Goal: Information Seeking & Learning: Learn about a topic

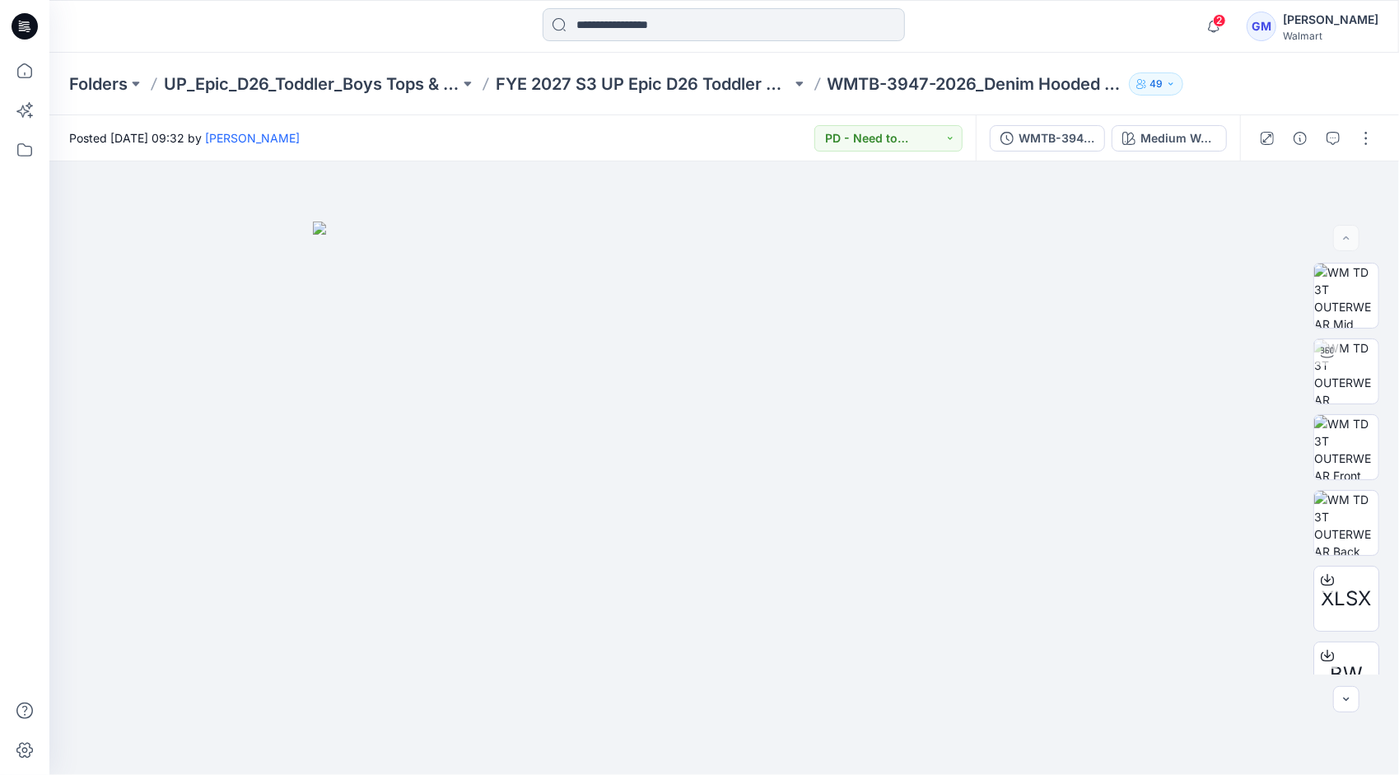
click at [650, 30] on input at bounding box center [724, 24] width 362 height 33
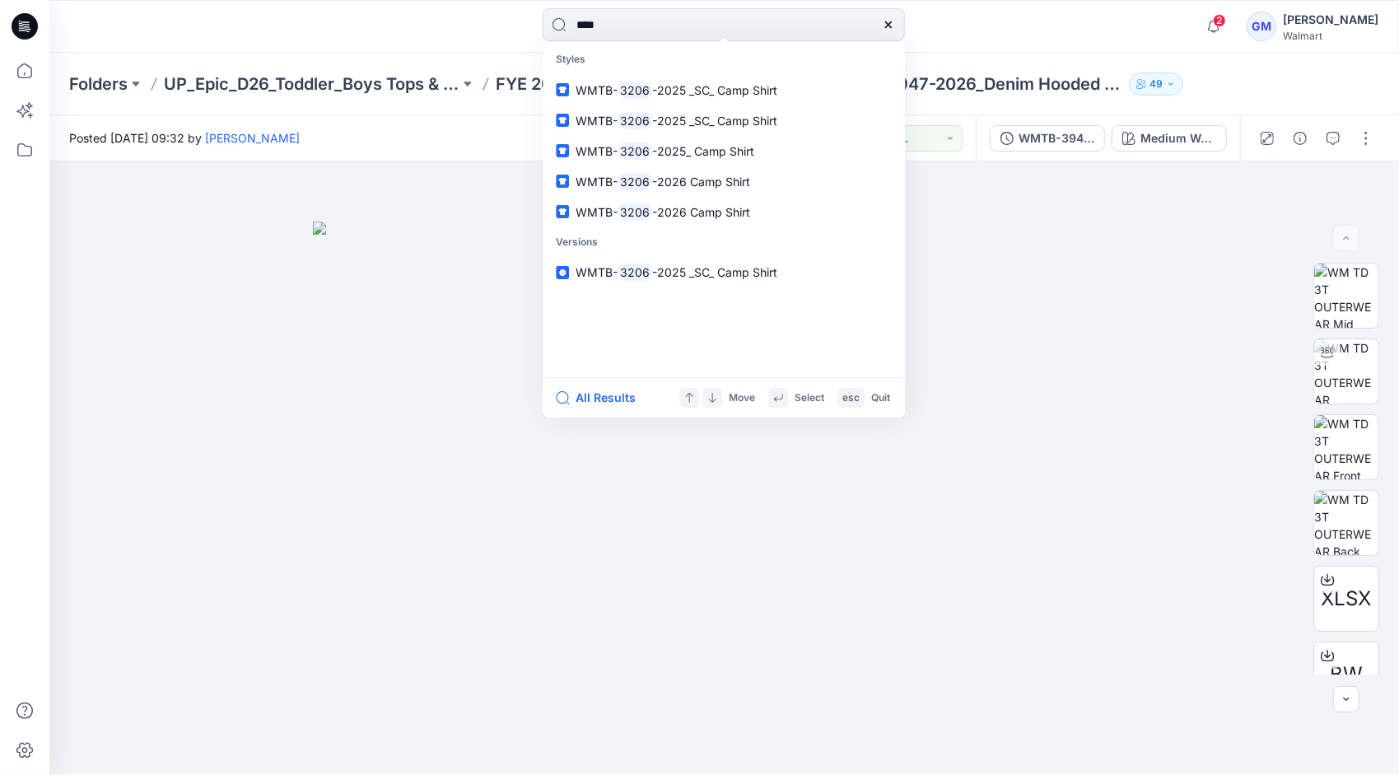
type input "****"
click at [612, 395] on button "All Results" at bounding box center [601, 398] width 91 height 20
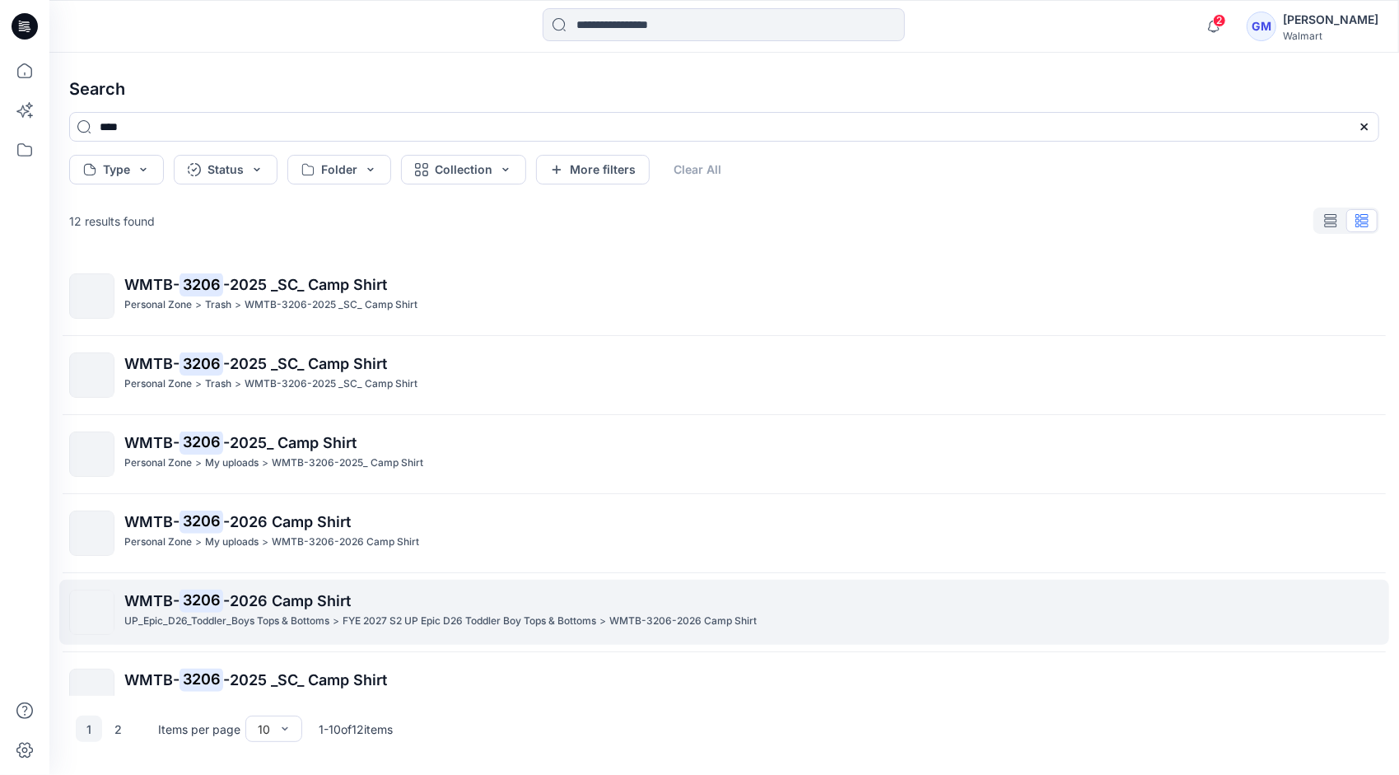
click at [260, 604] on span "-2026 Camp Shirt" at bounding box center [287, 600] width 128 height 17
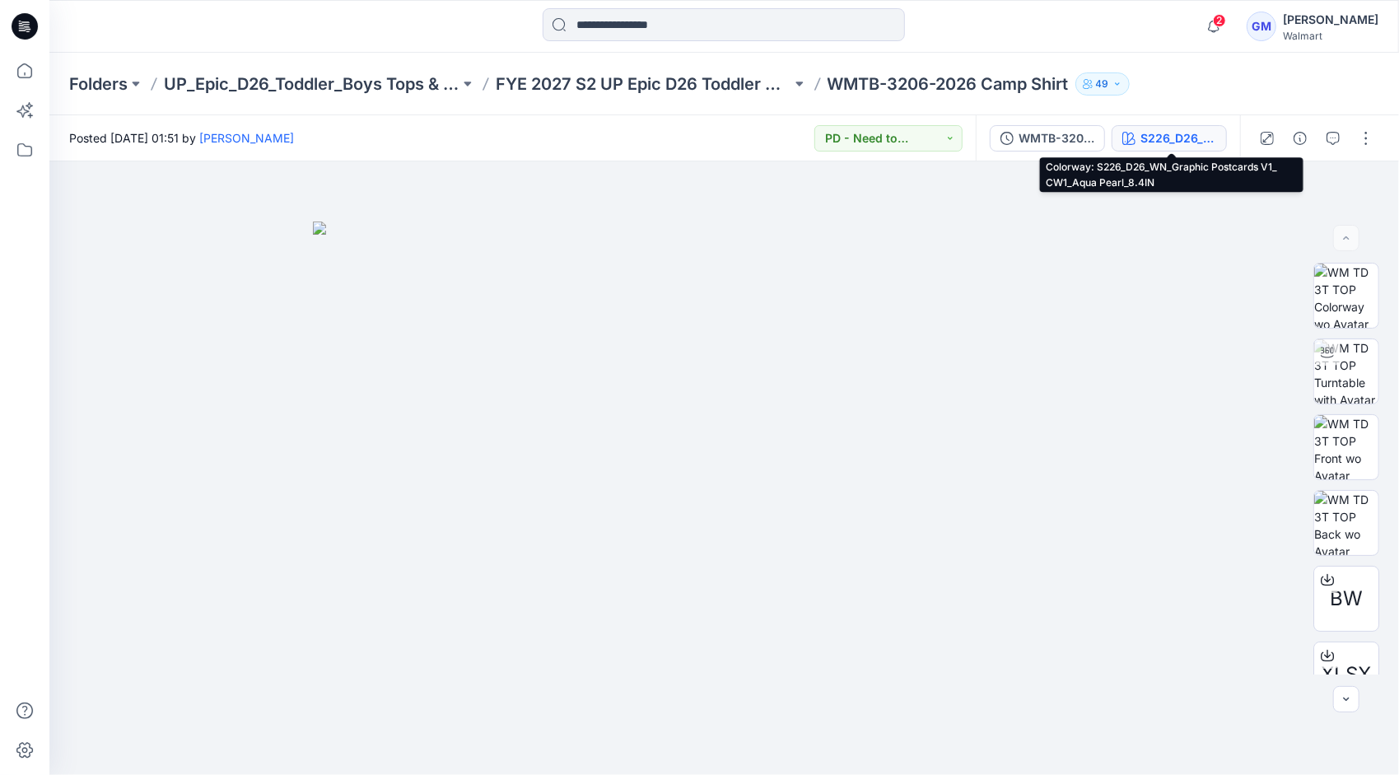
click at [1166, 129] on div "S226_D26_WN_Graphic Postcards V1_ CW1_Aqua Pearl_8.4IN" at bounding box center [1178, 138] width 76 height 18
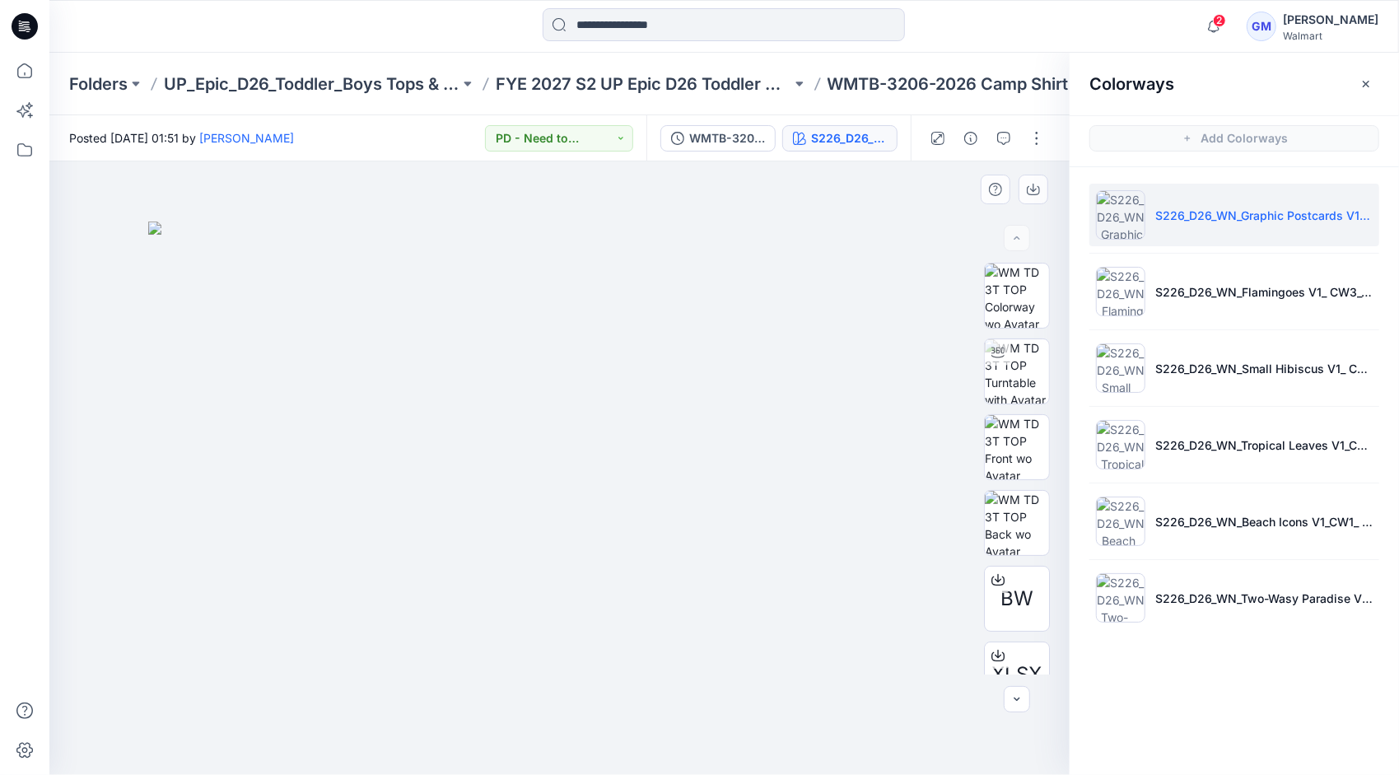
click at [214, 459] on img at bounding box center [559, 498] width 823 height 554
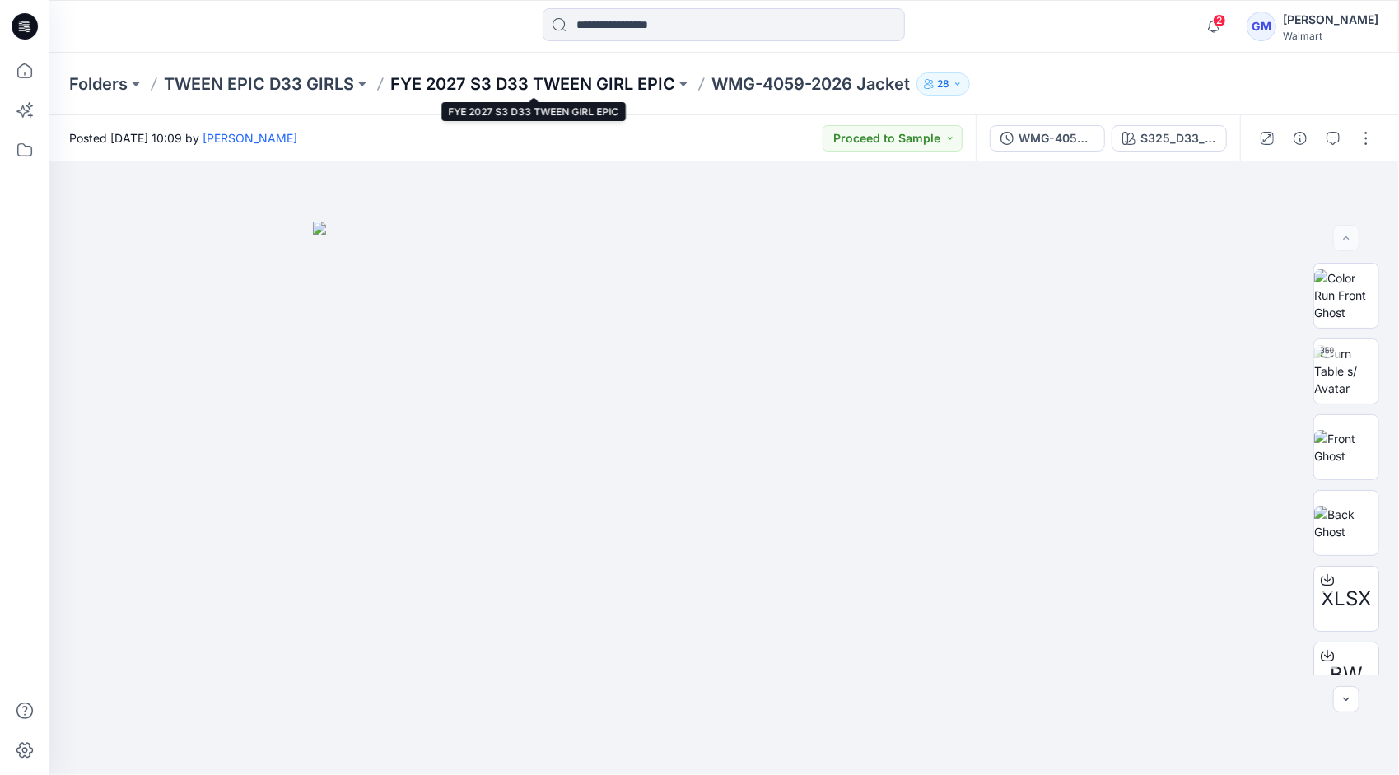
click at [617, 82] on p "FYE 2027 S3 D33 TWEEN GIRL EPIC" at bounding box center [532, 83] width 285 height 23
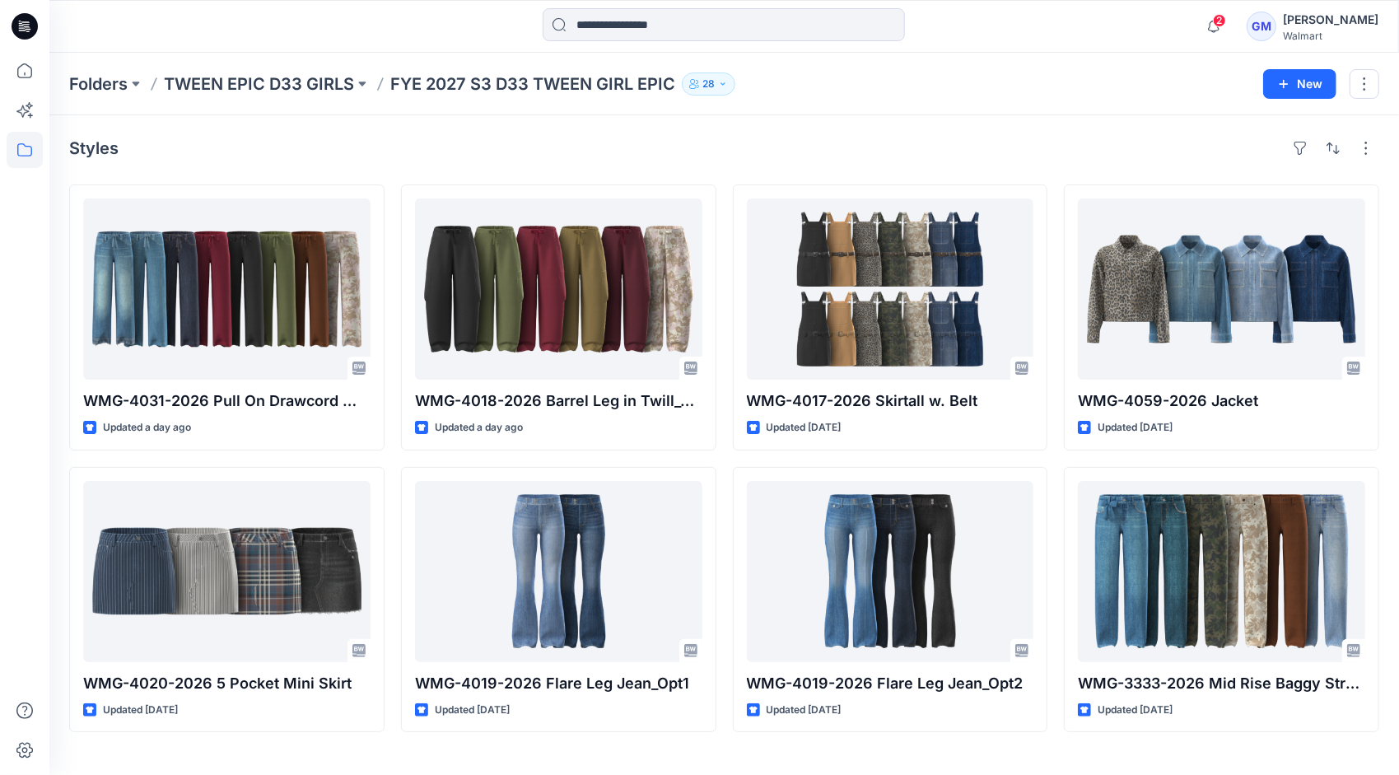
click at [804, 44] on div "2 Notifications KV Kristin Veit mentioned you in a comment on WMTB-4057-2026 Ba…" at bounding box center [723, 26] width 1349 height 53
click at [804, 26] on div "2 Notifications KV Kristin Veit mentioned you in a comment on WMTB-4057-2026 Ba…" at bounding box center [723, 26] width 1349 height 36
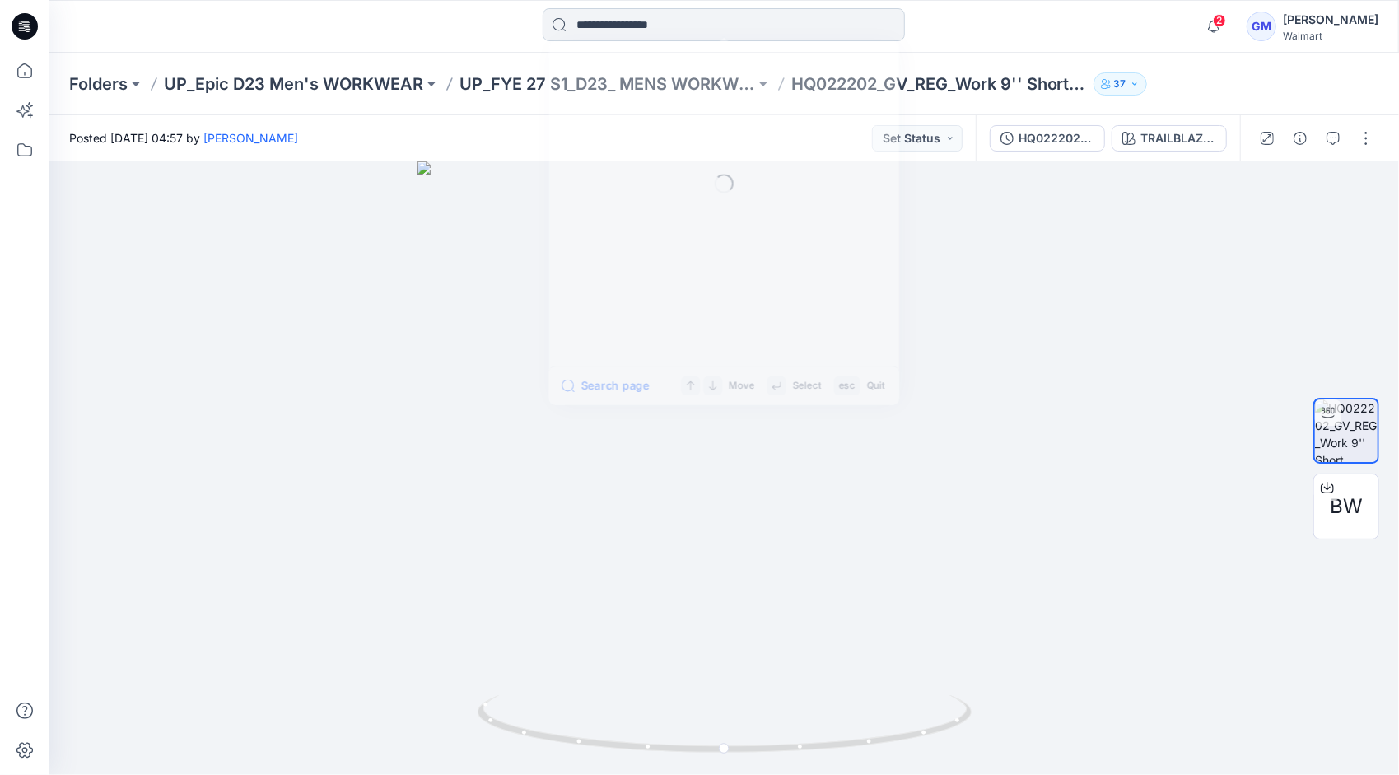
click at [777, 35] on input at bounding box center [724, 24] width 362 height 33
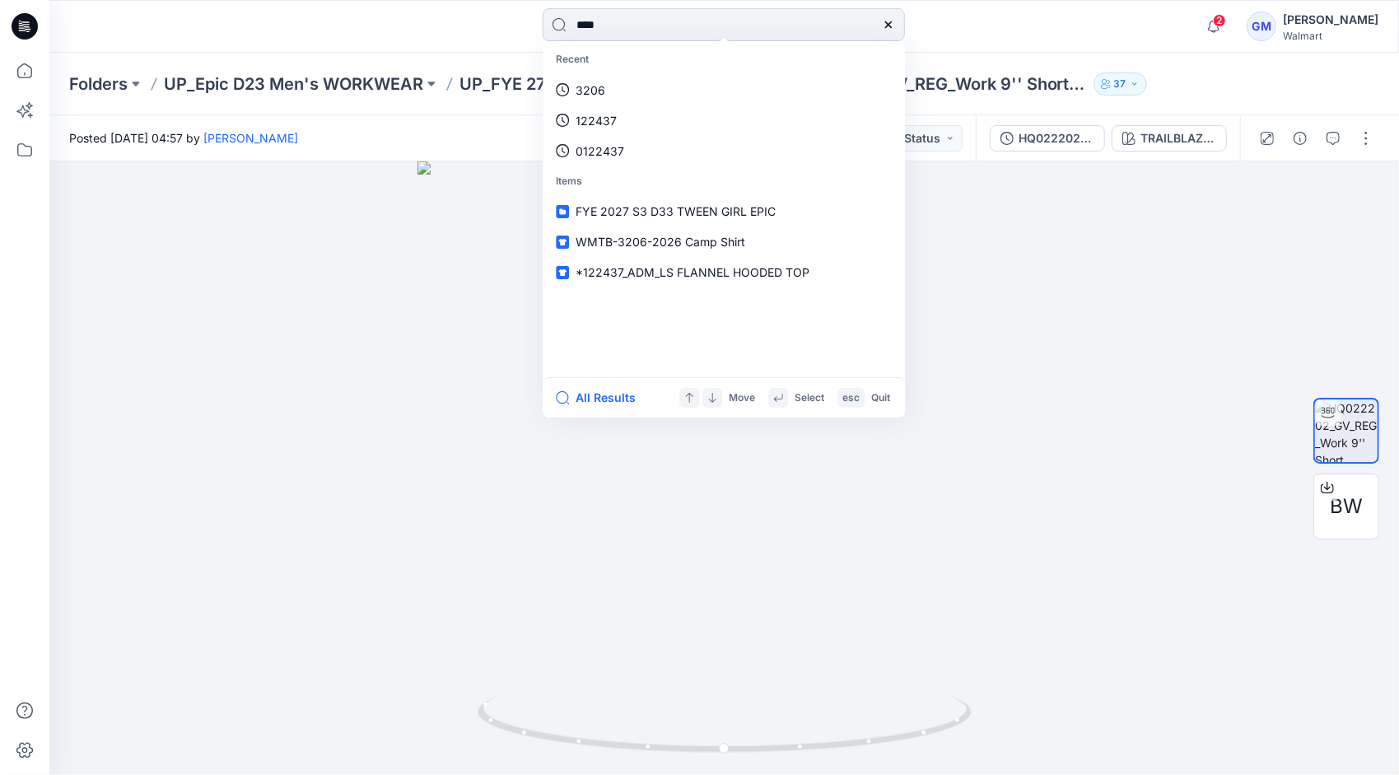
type input "****"
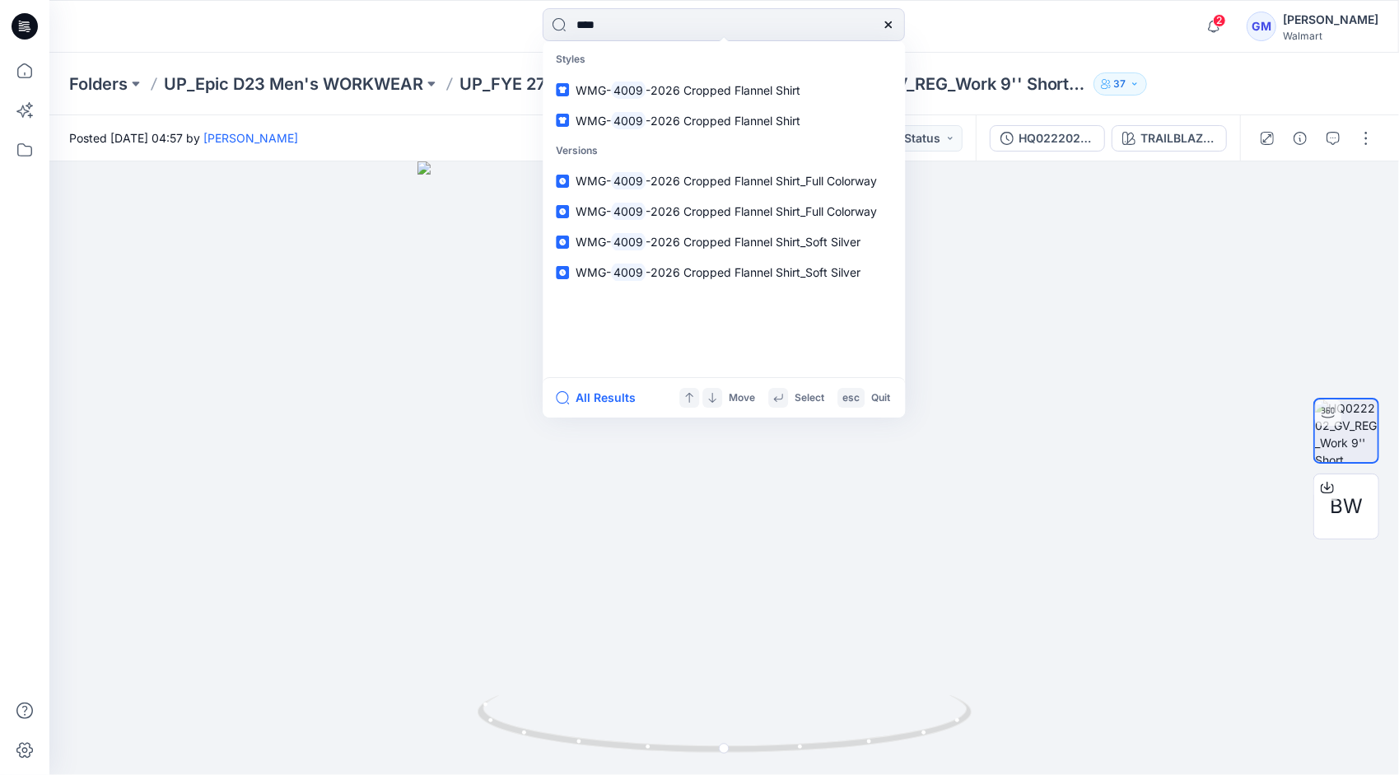
click at [609, 408] on div "All Results Move Select esc Quit" at bounding box center [724, 397] width 362 height 40
click at [606, 388] on button "All Results" at bounding box center [601, 398] width 91 height 20
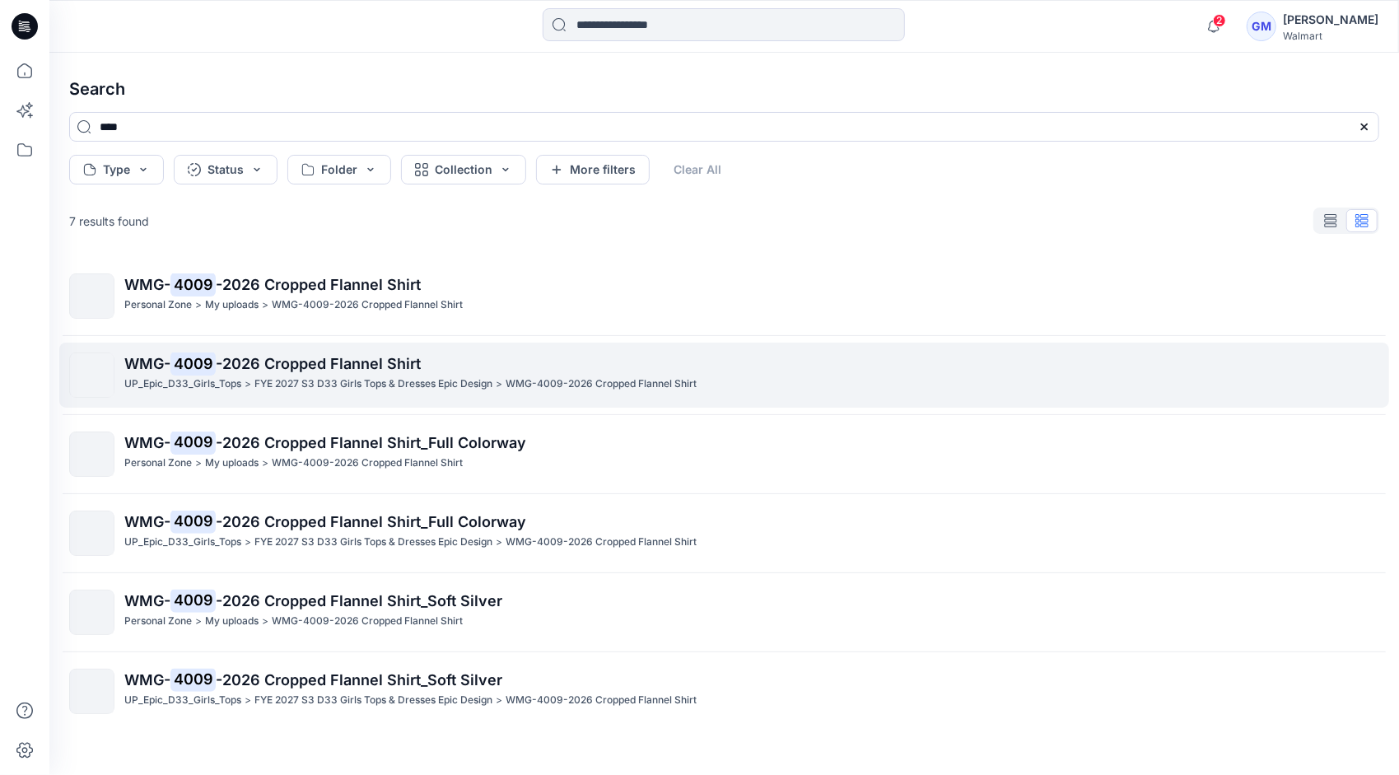
click at [267, 381] on p "FYE 2027 S3 D33 Girls Tops & Dresses Epic Design" at bounding box center [373, 383] width 238 height 17
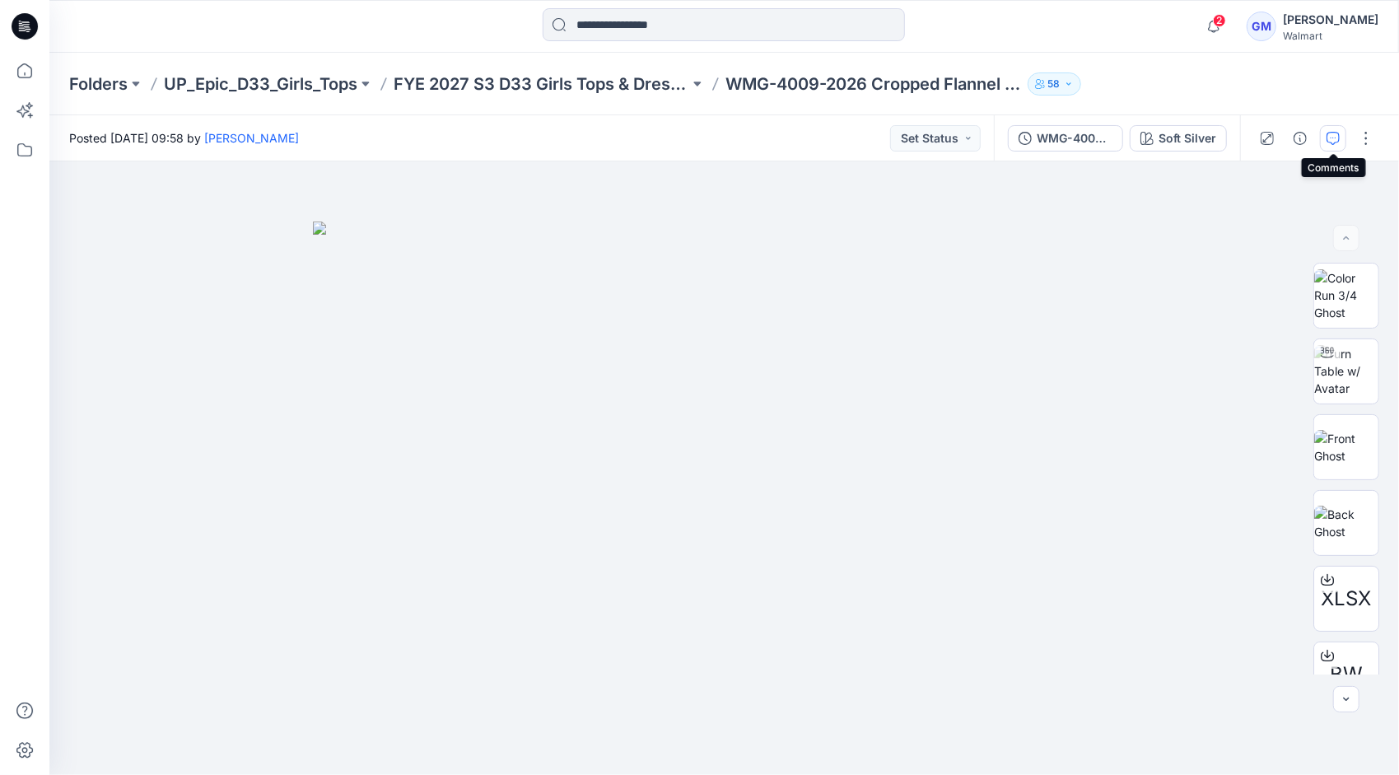
click at [1331, 132] on icon "button" at bounding box center [1332, 138] width 13 height 13
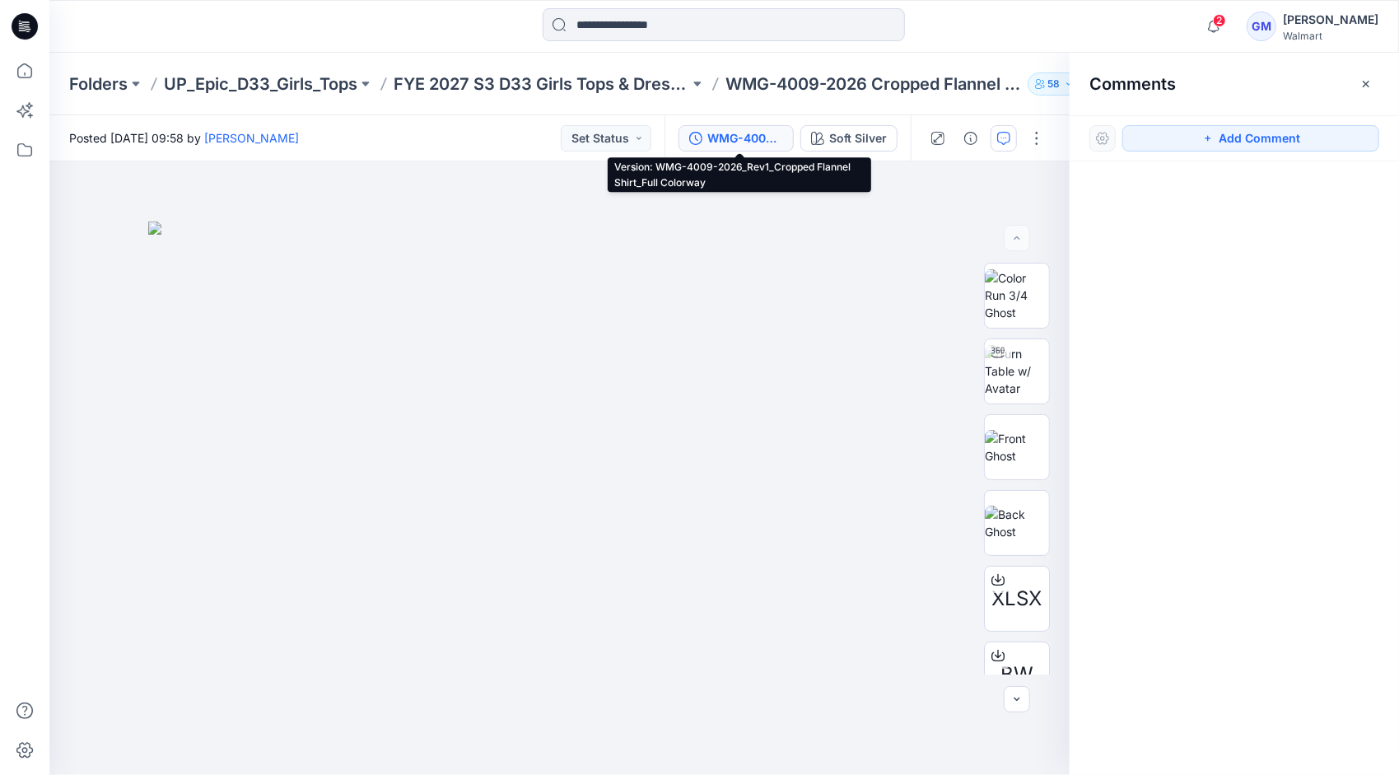
click at [762, 137] on div "WMG-4009-2026_Rev1_Cropped Flannel Shirt_Full Colorway" at bounding box center [745, 138] width 76 height 18
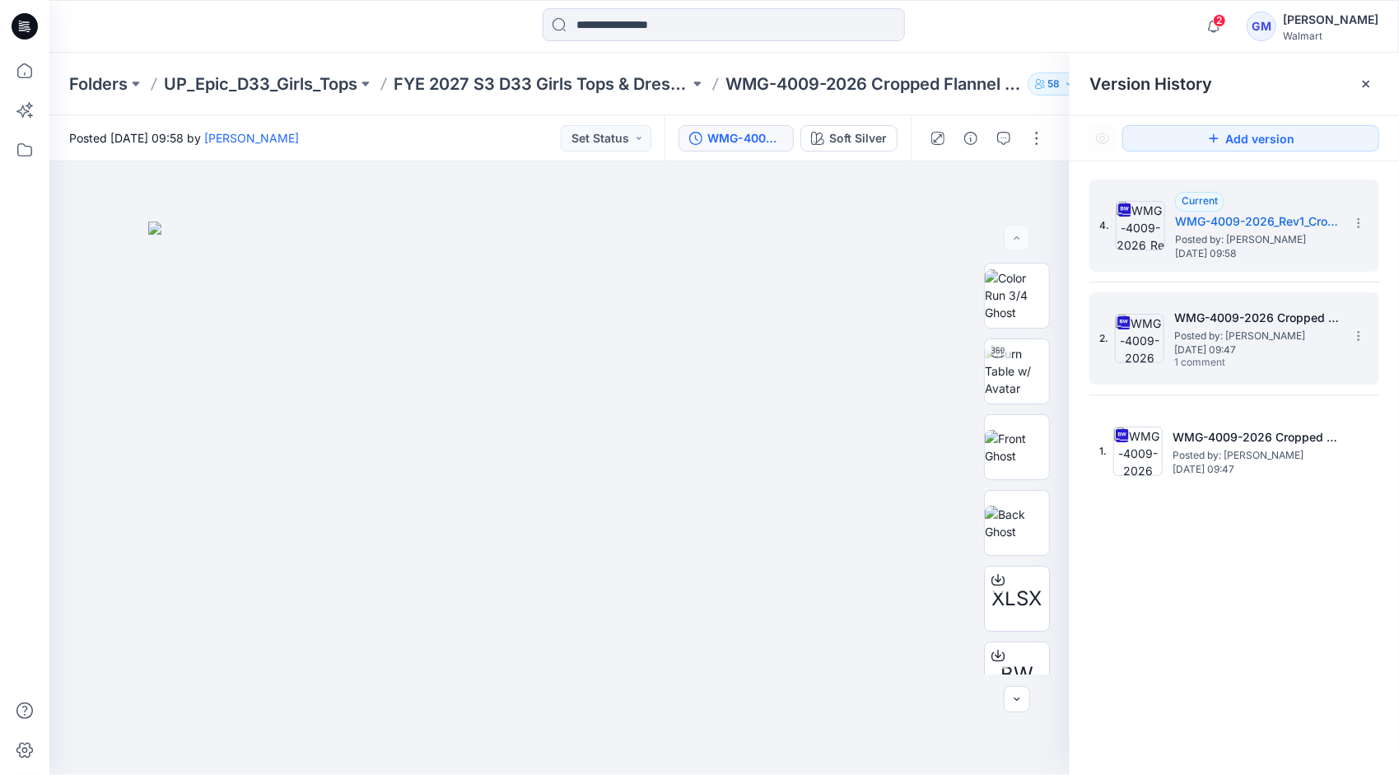
click at [1240, 344] on span "Thursday, September 18, 2025 09:47" at bounding box center [1256, 350] width 165 height 12
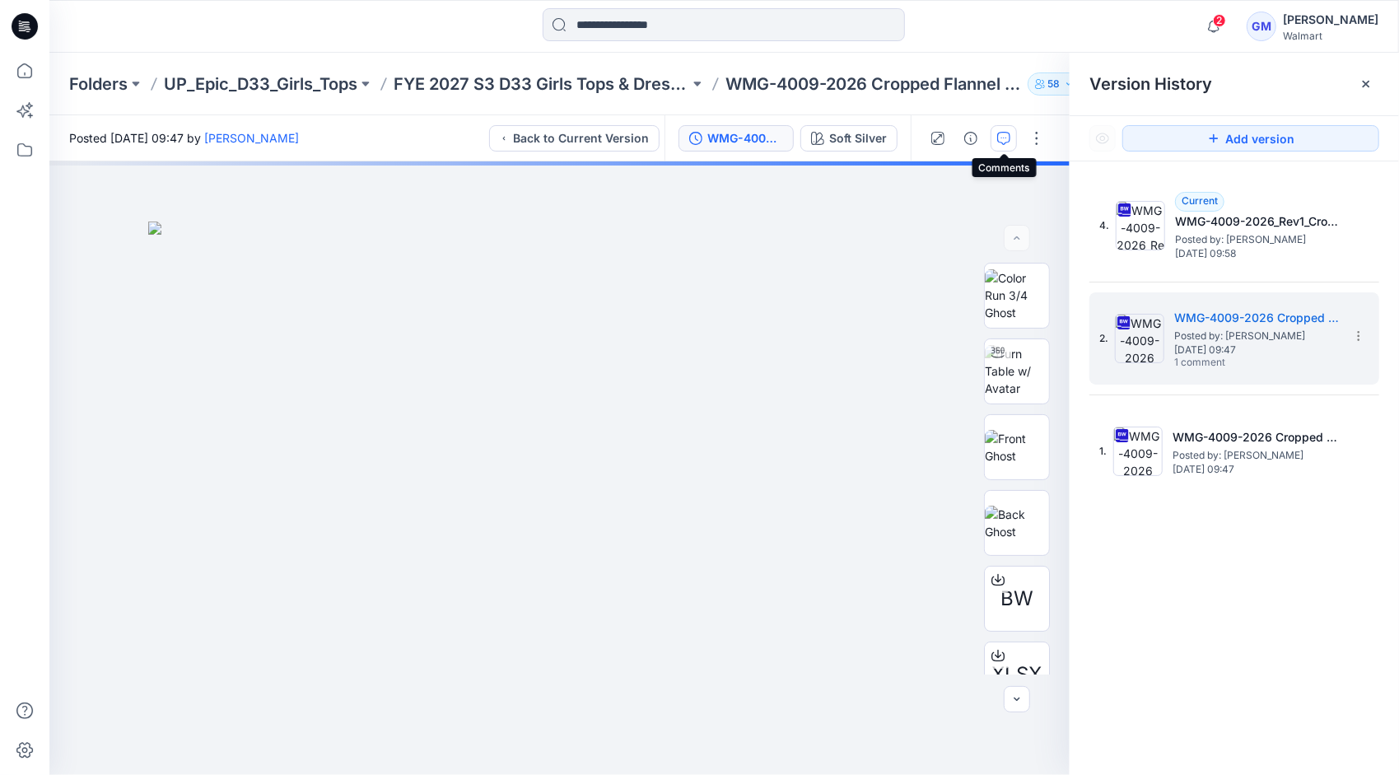
click at [999, 133] on icon "button" at bounding box center [1003, 138] width 13 height 13
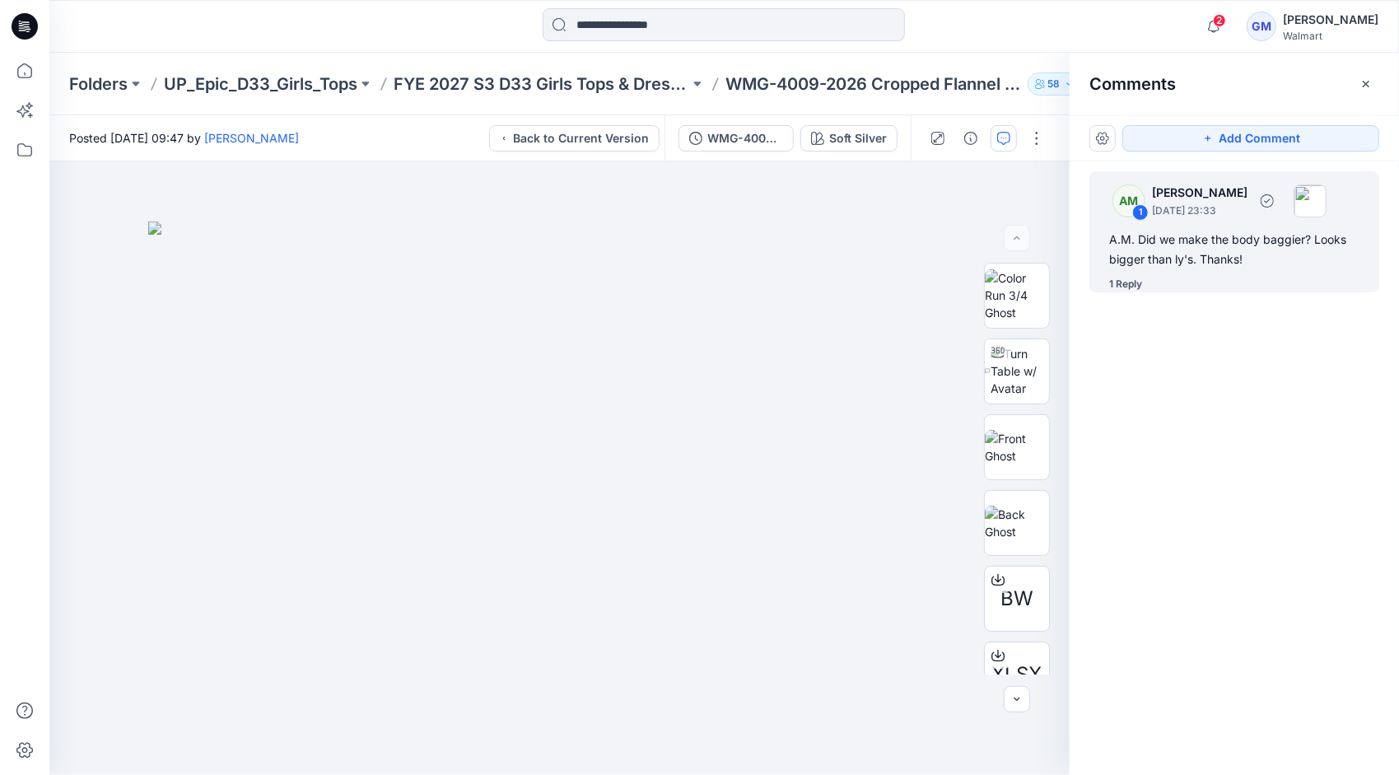
click at [1207, 265] on div "A.M. Did we make the body baggier? Looks bigger than ly's. Thanks!" at bounding box center [1234, 250] width 250 height 40
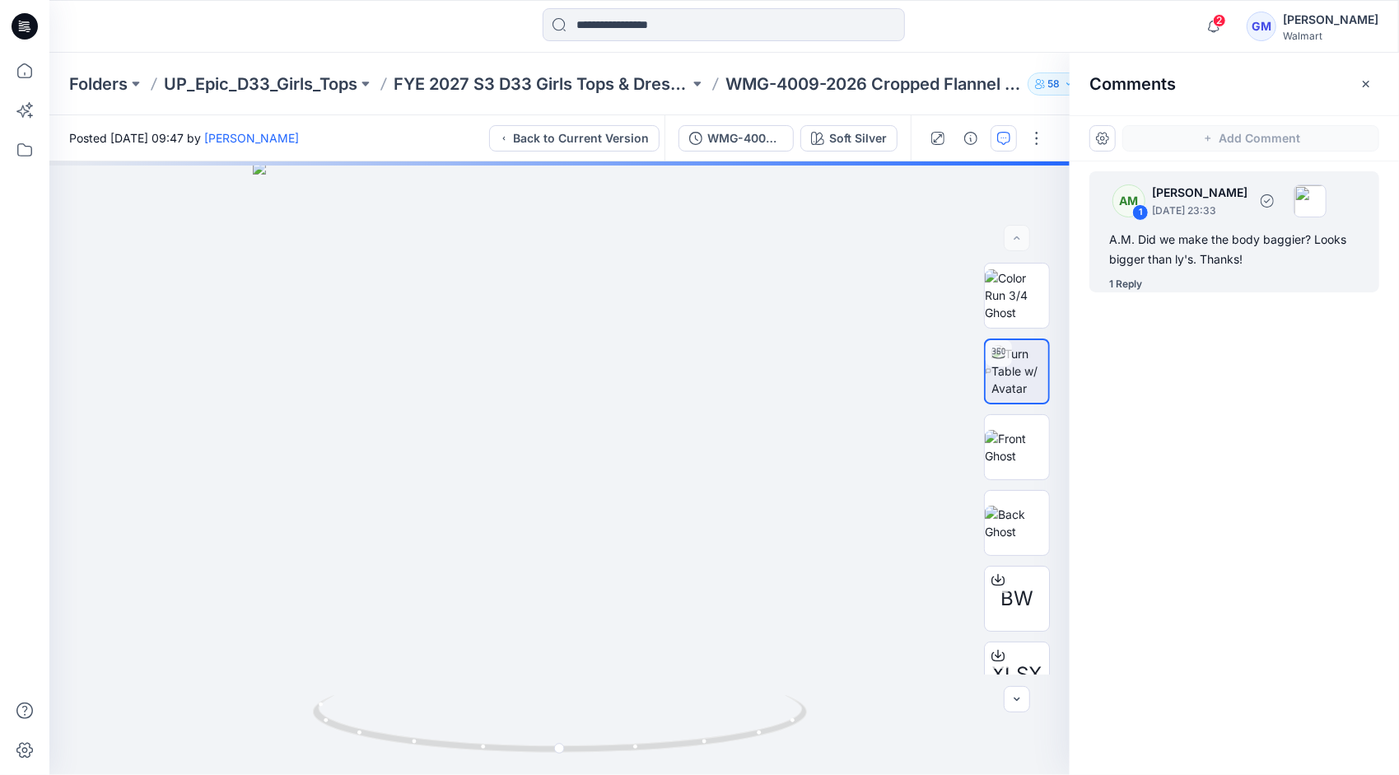
click at [1200, 219] on div "AM 1 Alyssa Montalvo September 22, 2025 23:33" at bounding box center [1212, 200] width 227 height 45
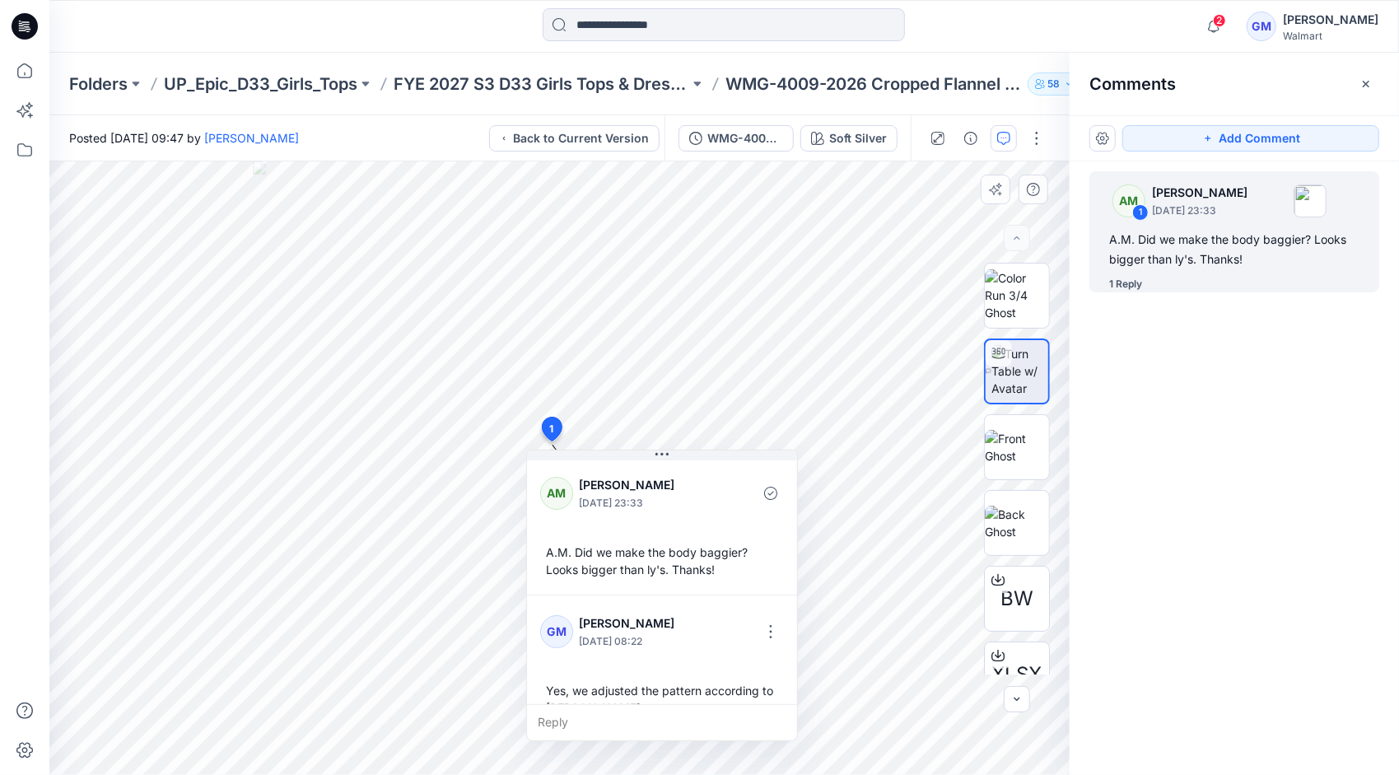
scroll to position [28, 0]
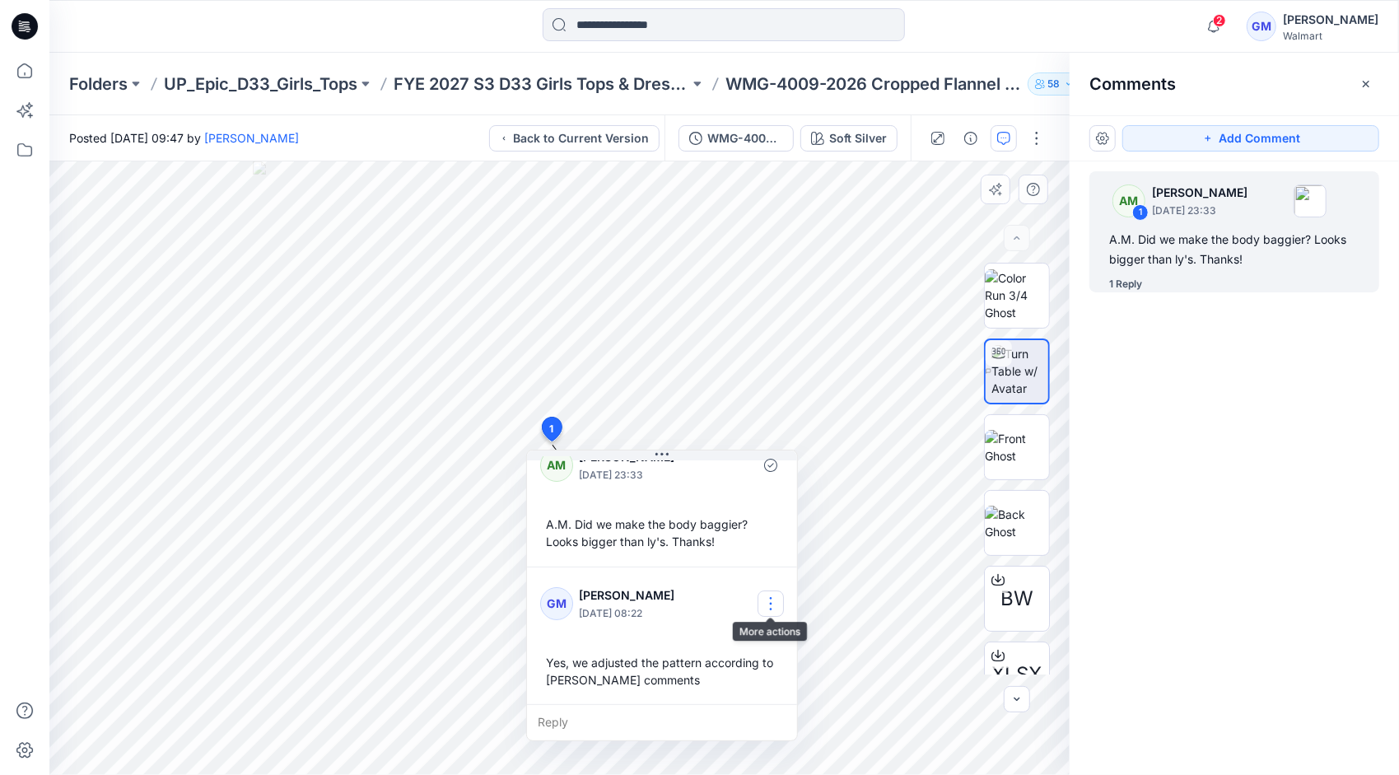
click at [765, 608] on button "button" at bounding box center [770, 603] width 26 height 26
click at [775, 635] on p "Edit comment" at bounding box center [775, 640] width 74 height 17
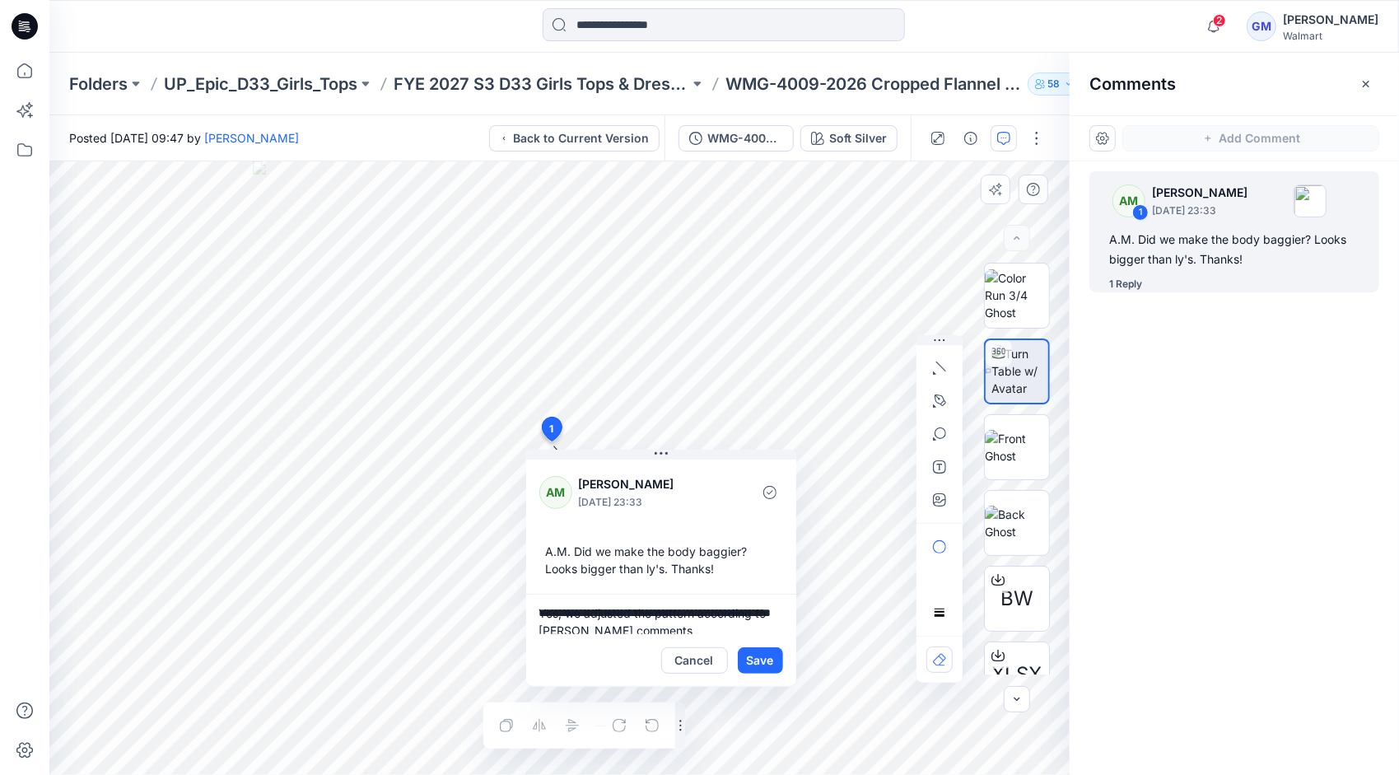
scroll to position [3, 0]
click at [558, 609] on textarea "**********" at bounding box center [661, 614] width 270 height 40
type textarea "**********"
click at [687, 664] on button "Cancel" at bounding box center [694, 660] width 67 height 26
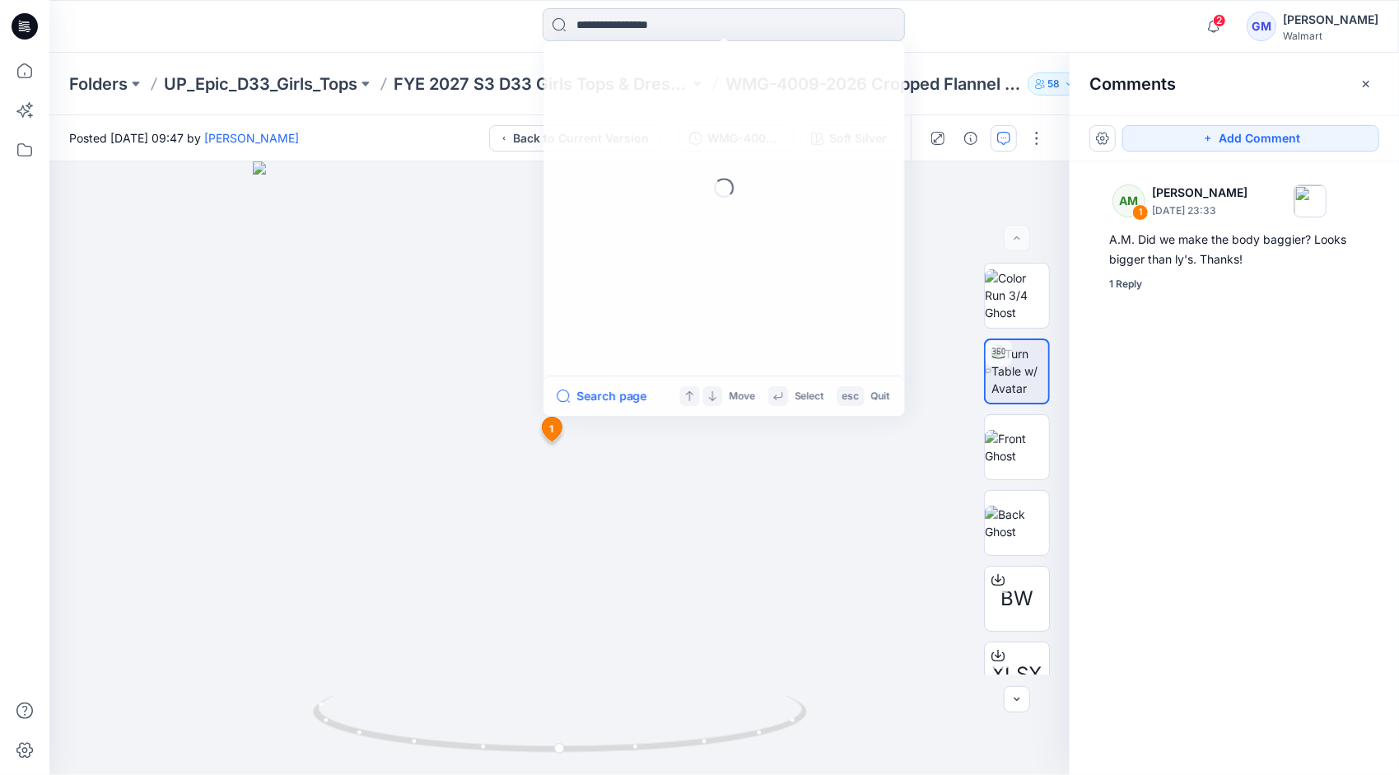
click at [631, 23] on input at bounding box center [724, 24] width 362 height 33
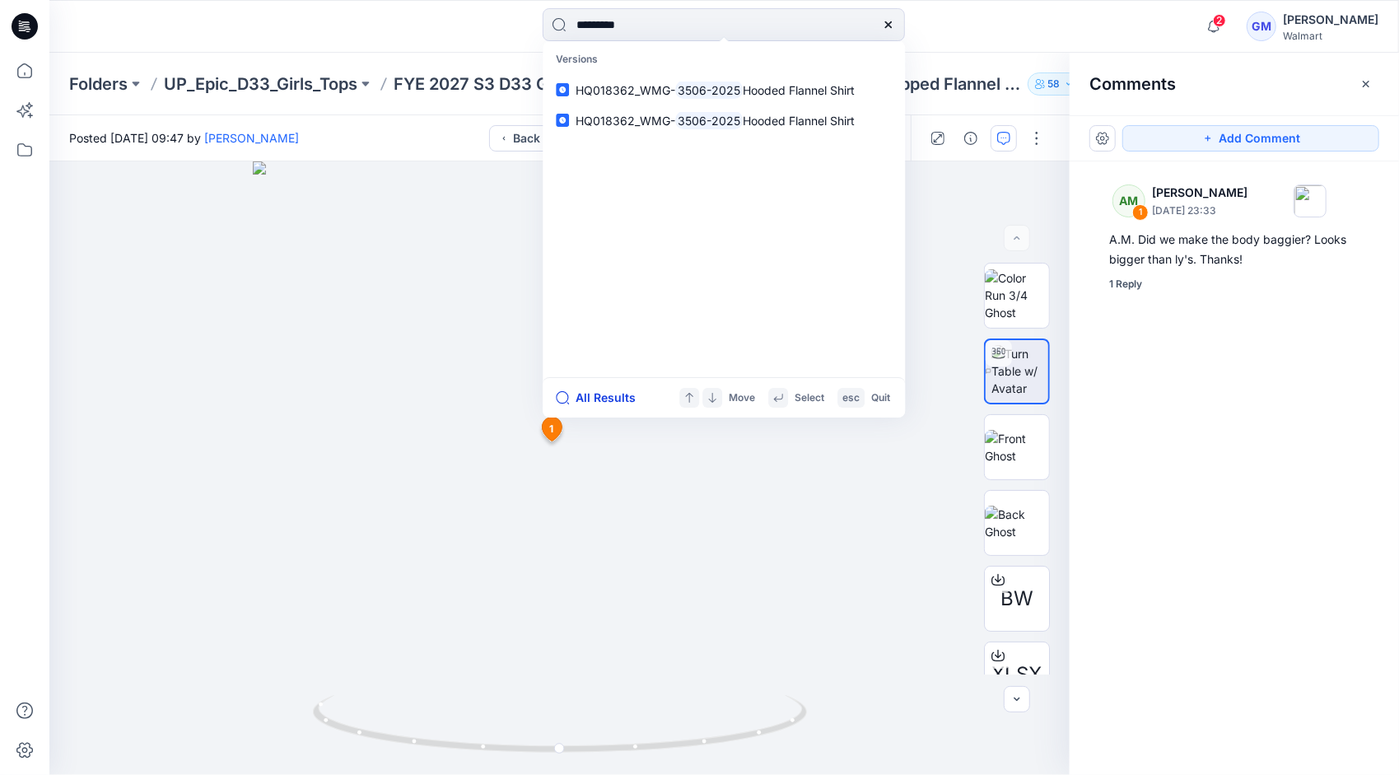
type input "*********"
click at [571, 391] on button "All Results" at bounding box center [601, 398] width 91 height 20
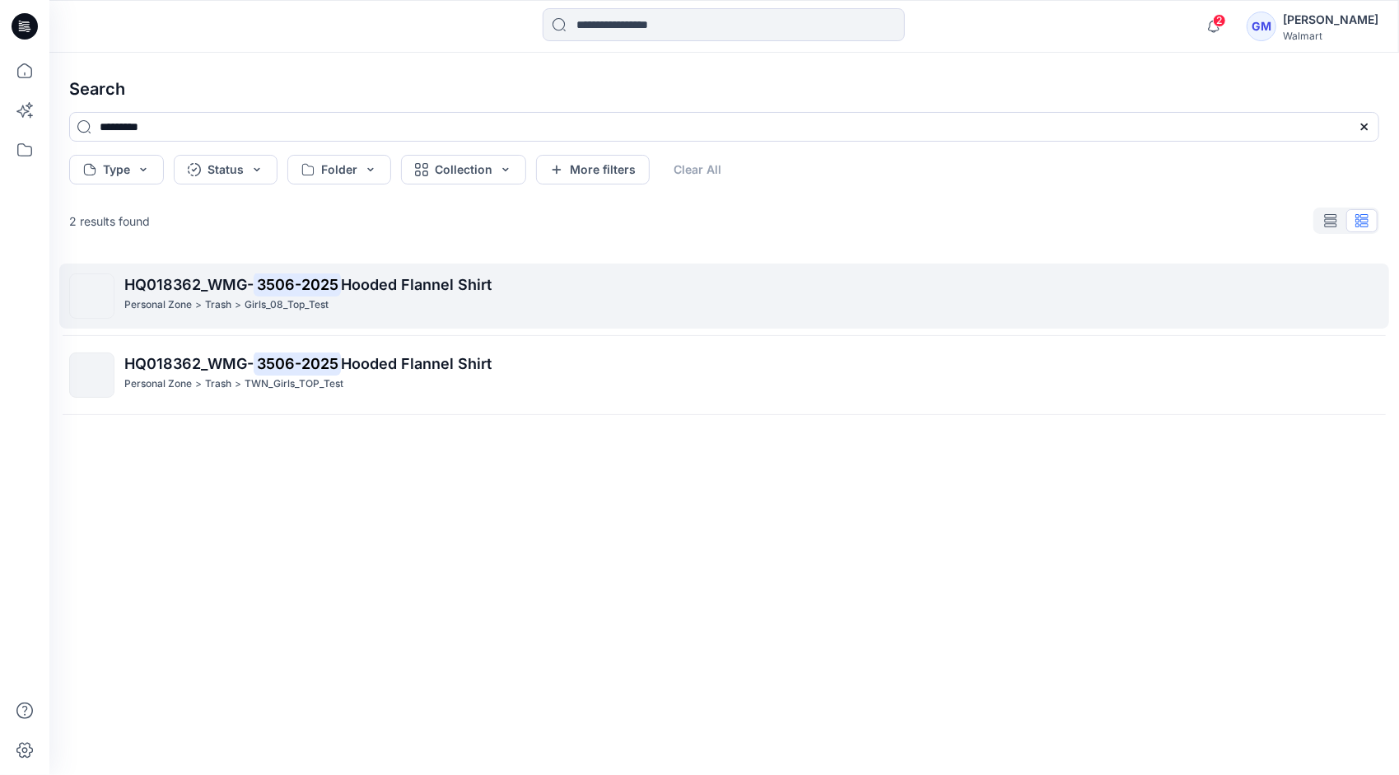
click at [259, 305] on p "Girls_08_Top_Test" at bounding box center [287, 304] width 84 height 17
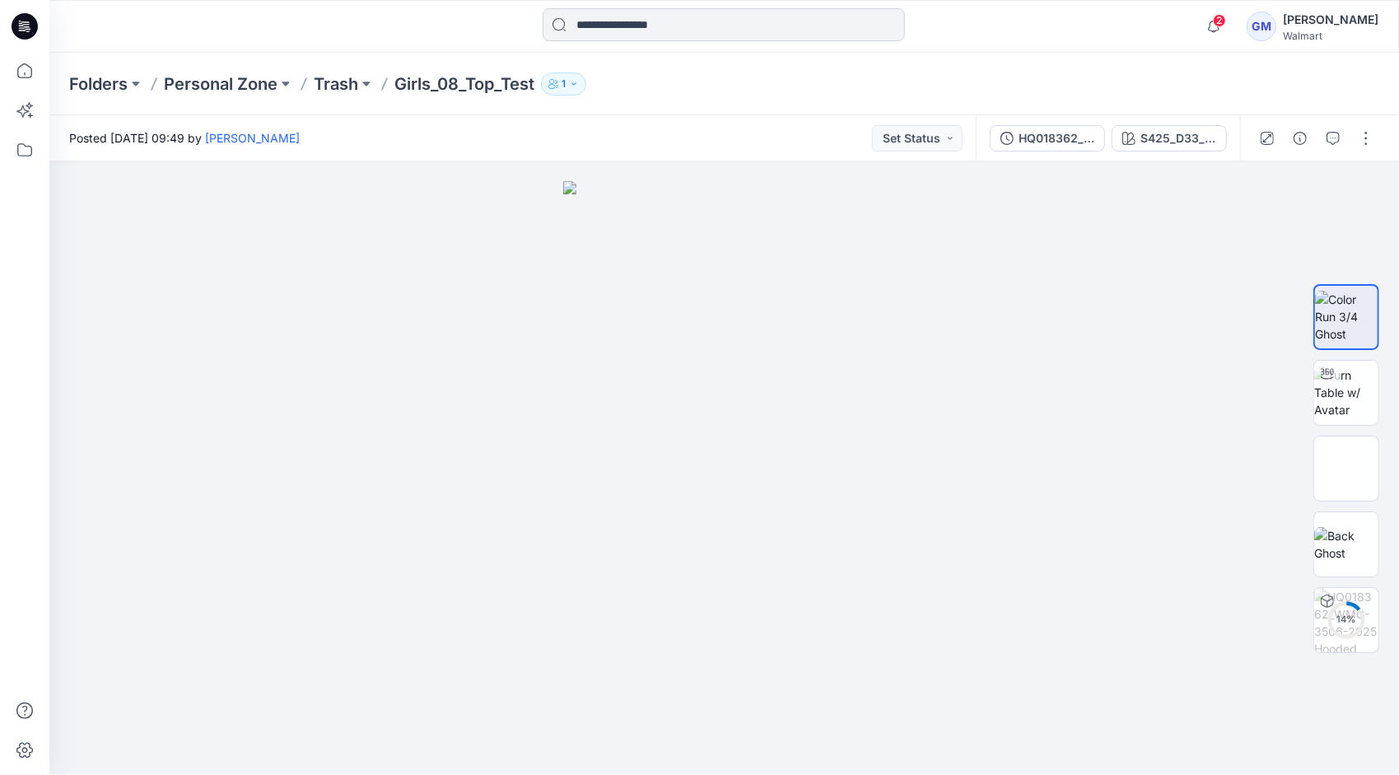
click at [636, 28] on input at bounding box center [724, 24] width 362 height 33
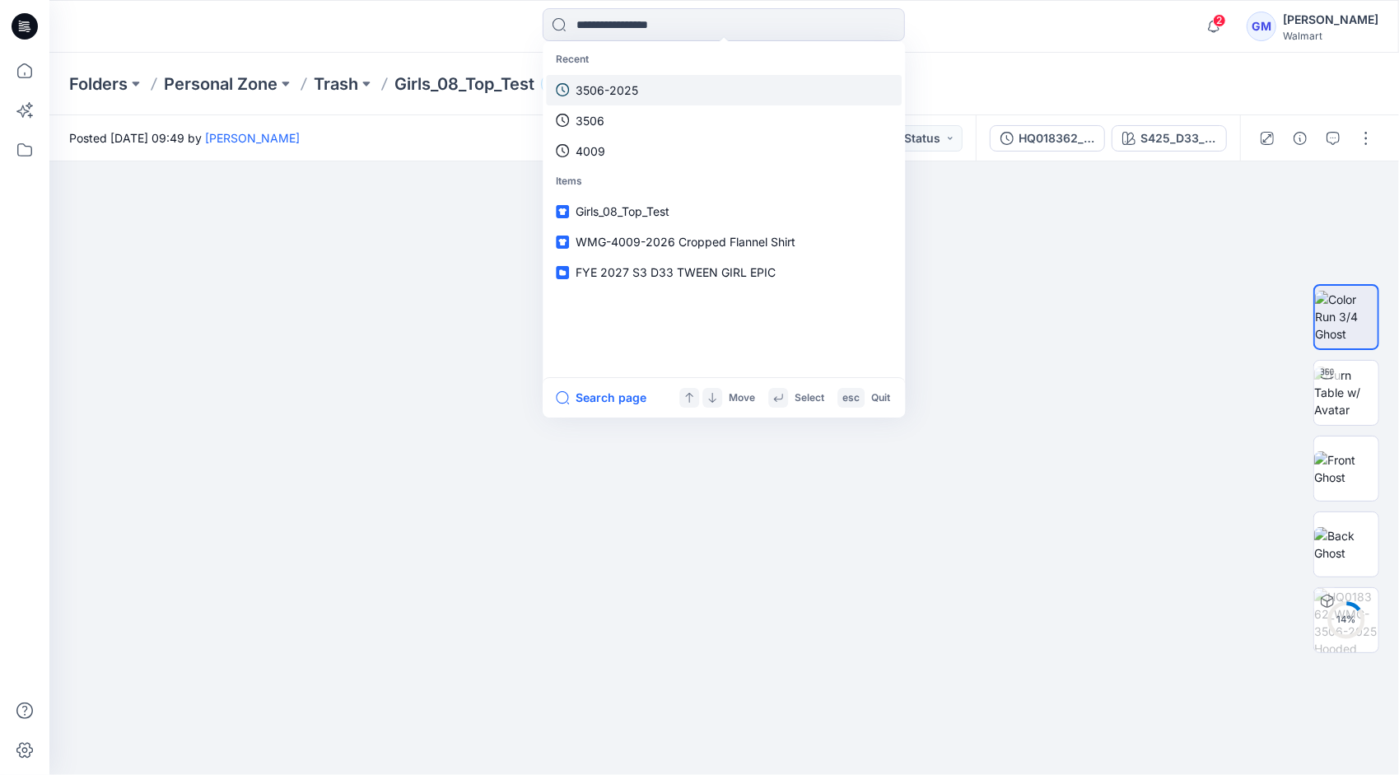
click at [627, 96] on p "3506-2025" at bounding box center [607, 90] width 63 height 17
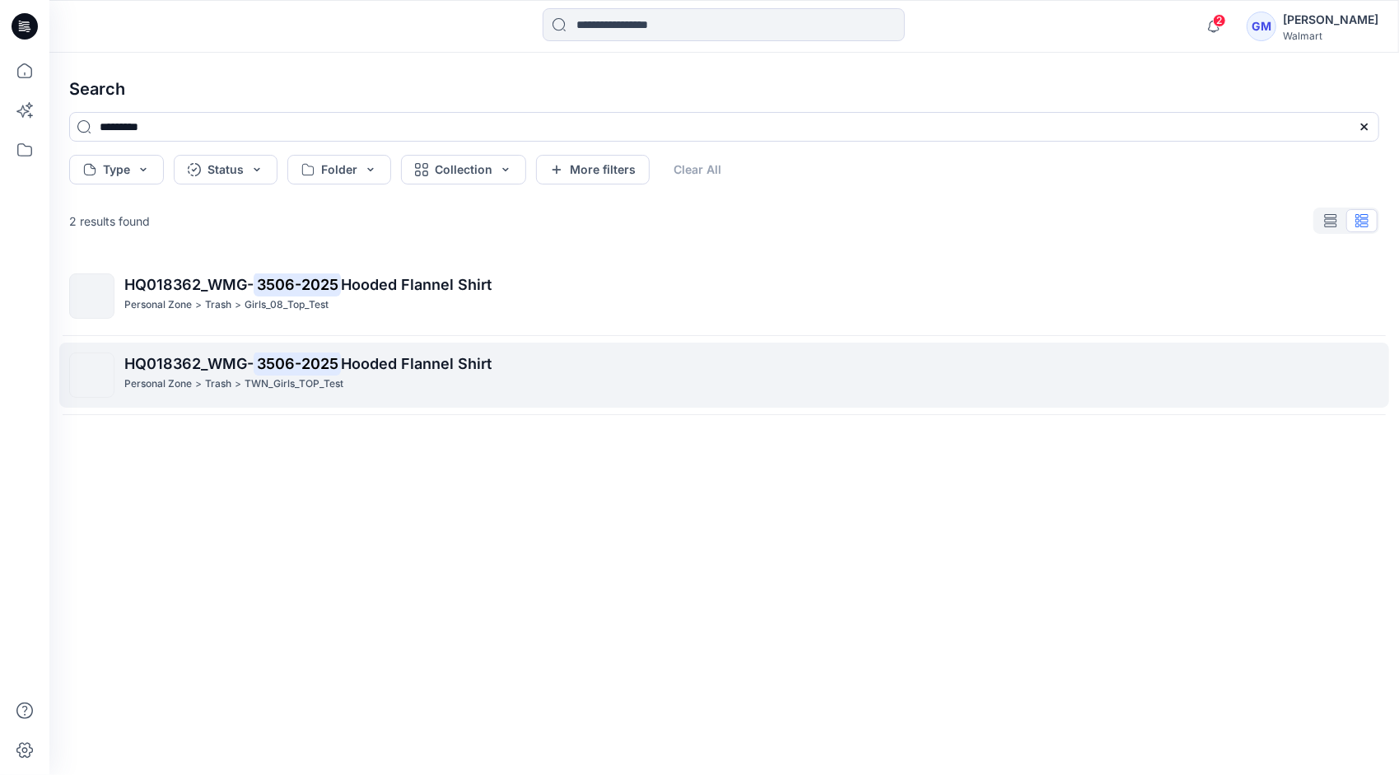
click at [310, 364] on mark "3506-2025" at bounding box center [297, 363] width 87 height 23
